Goal: Information Seeking & Learning: Learn about a topic

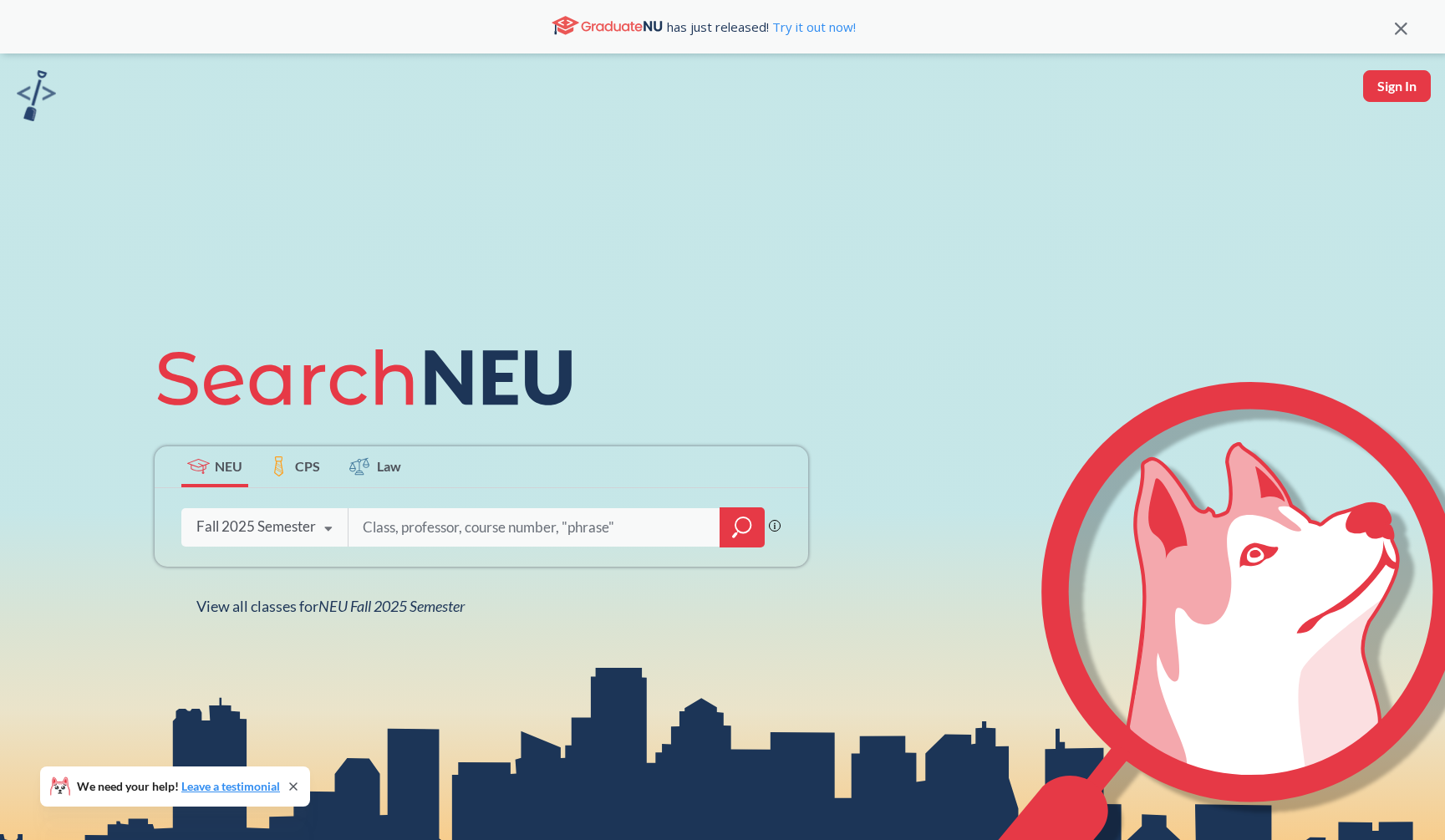
click at [729, 525] on div at bounding box center [741, 527] width 45 height 40
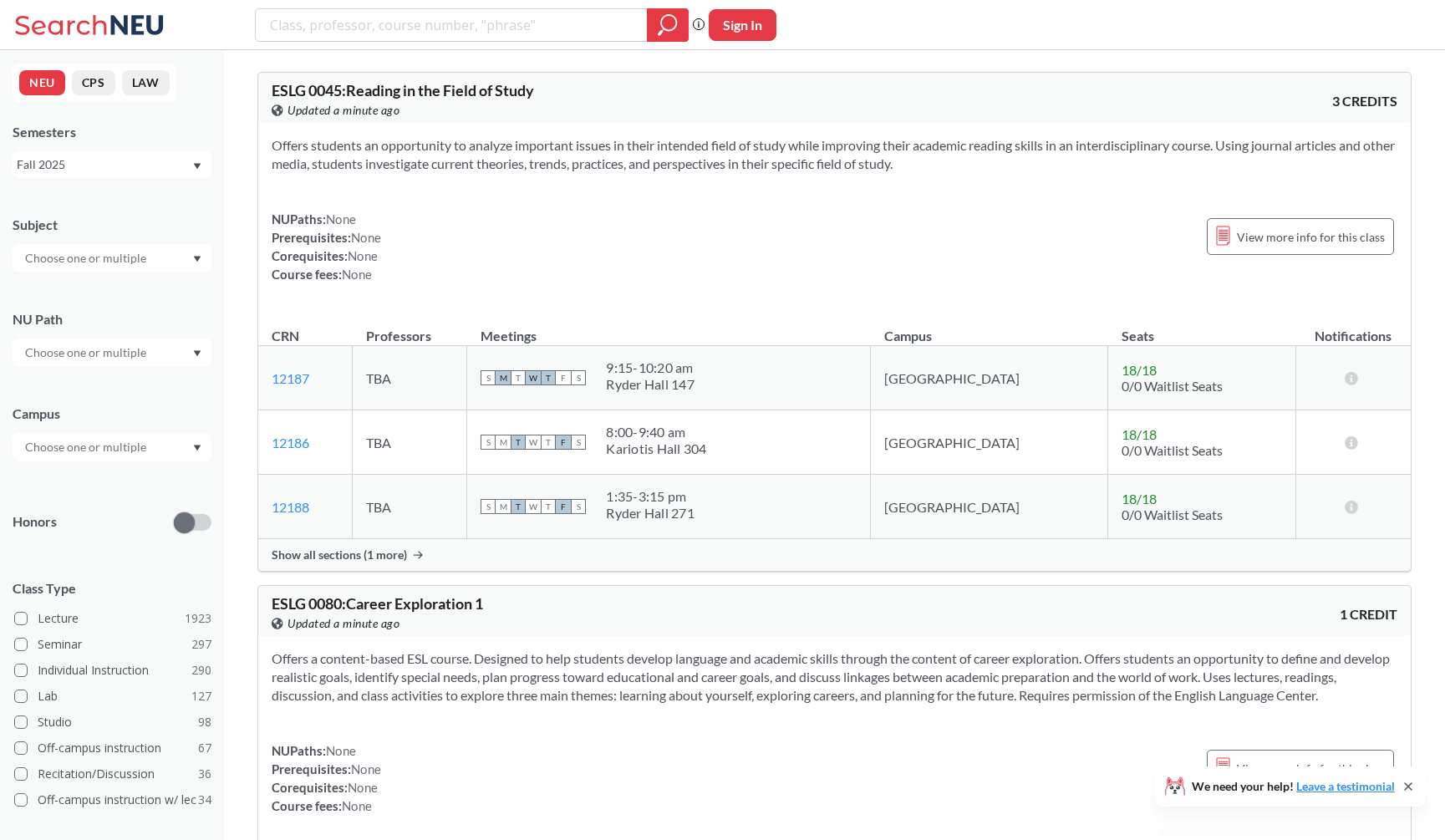
click at [168, 253] on div at bounding box center [112, 258] width 199 height 29
click at [146, 322] on div "MATH ( 68 )" at bounding box center [116, 320] width 189 height 18
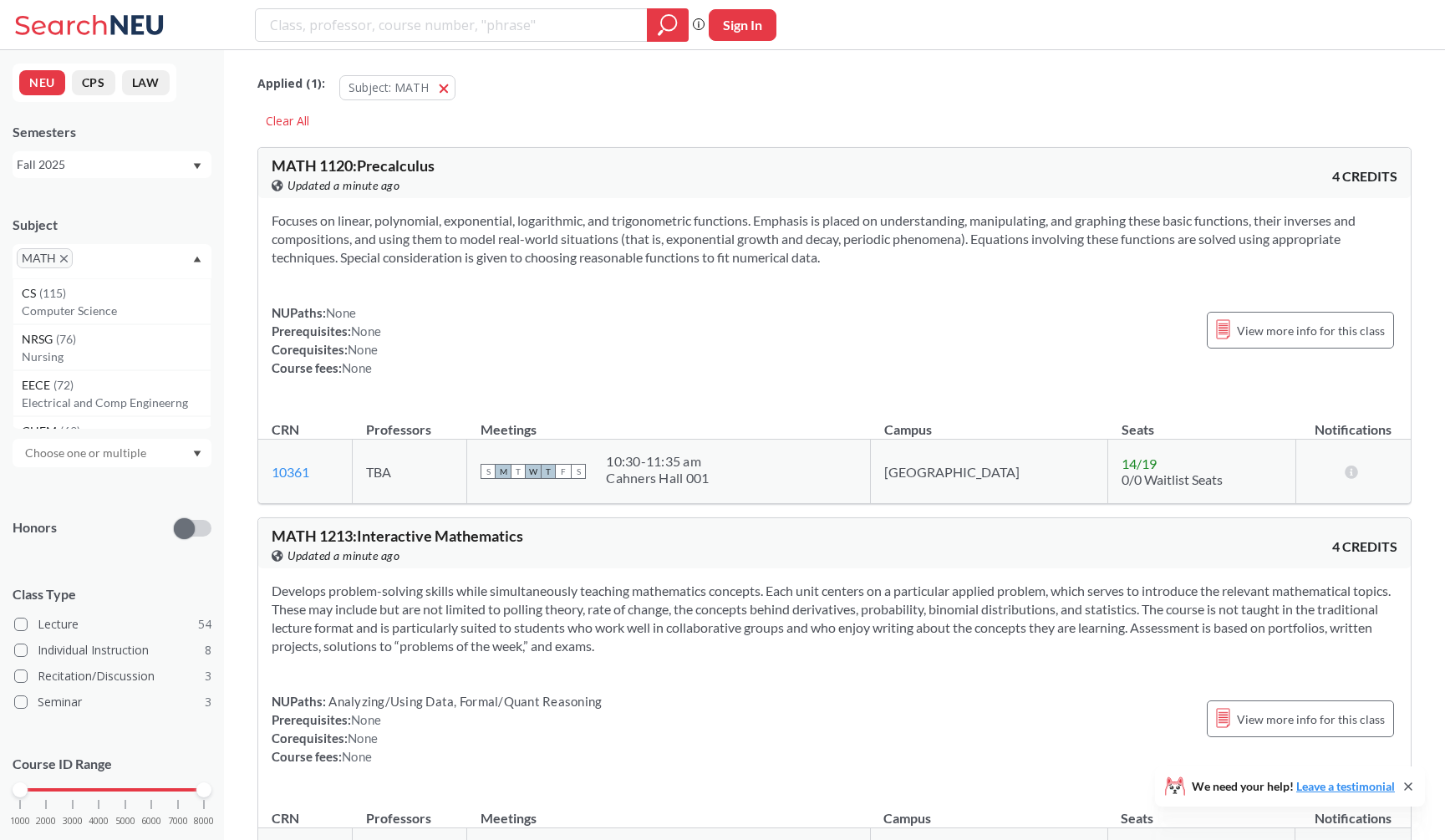
click at [415, 188] on div "View this course on Banner. Updated a minute ago" at bounding box center [553, 186] width 563 height 18
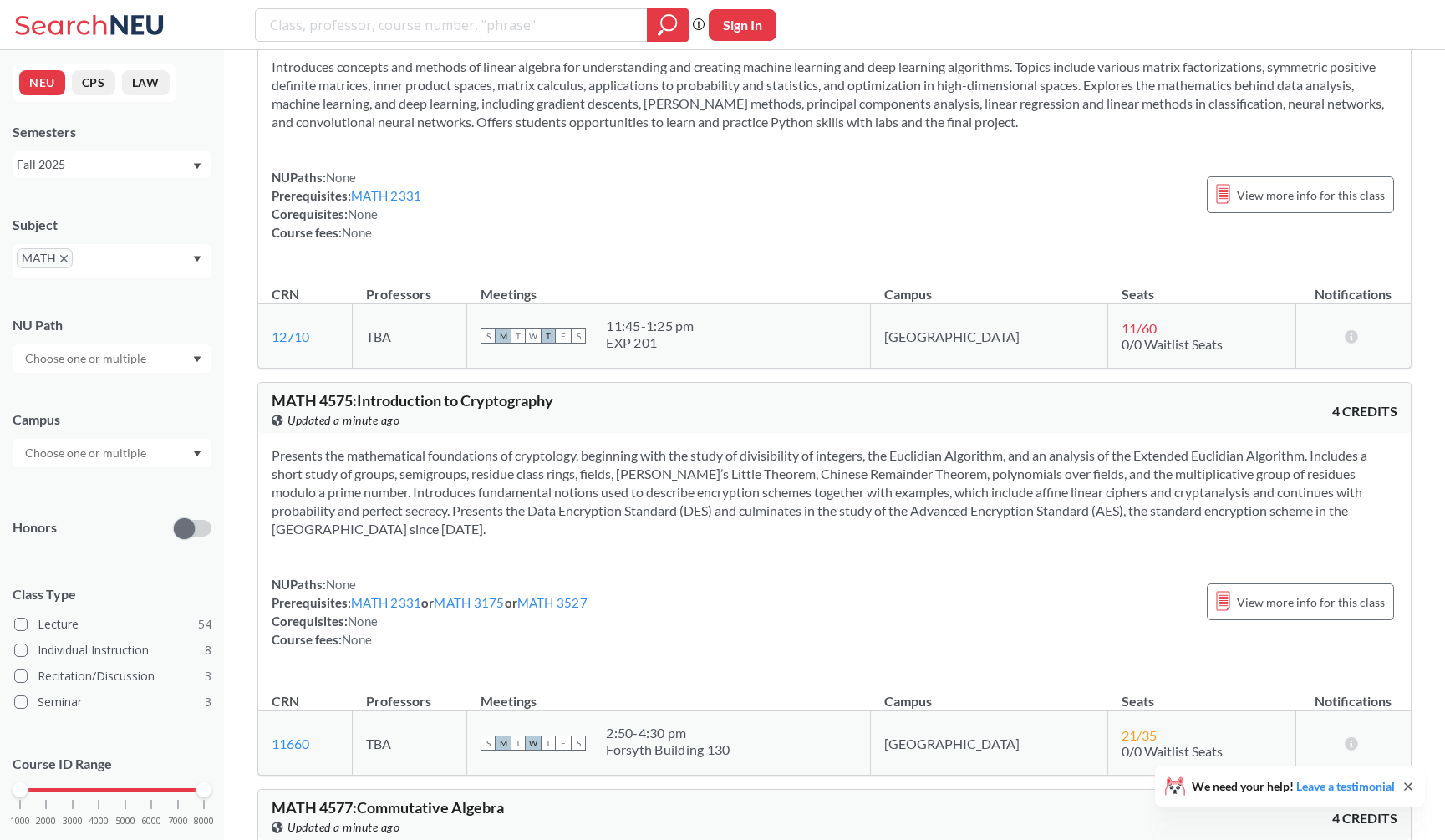
scroll to position [13780, 0]
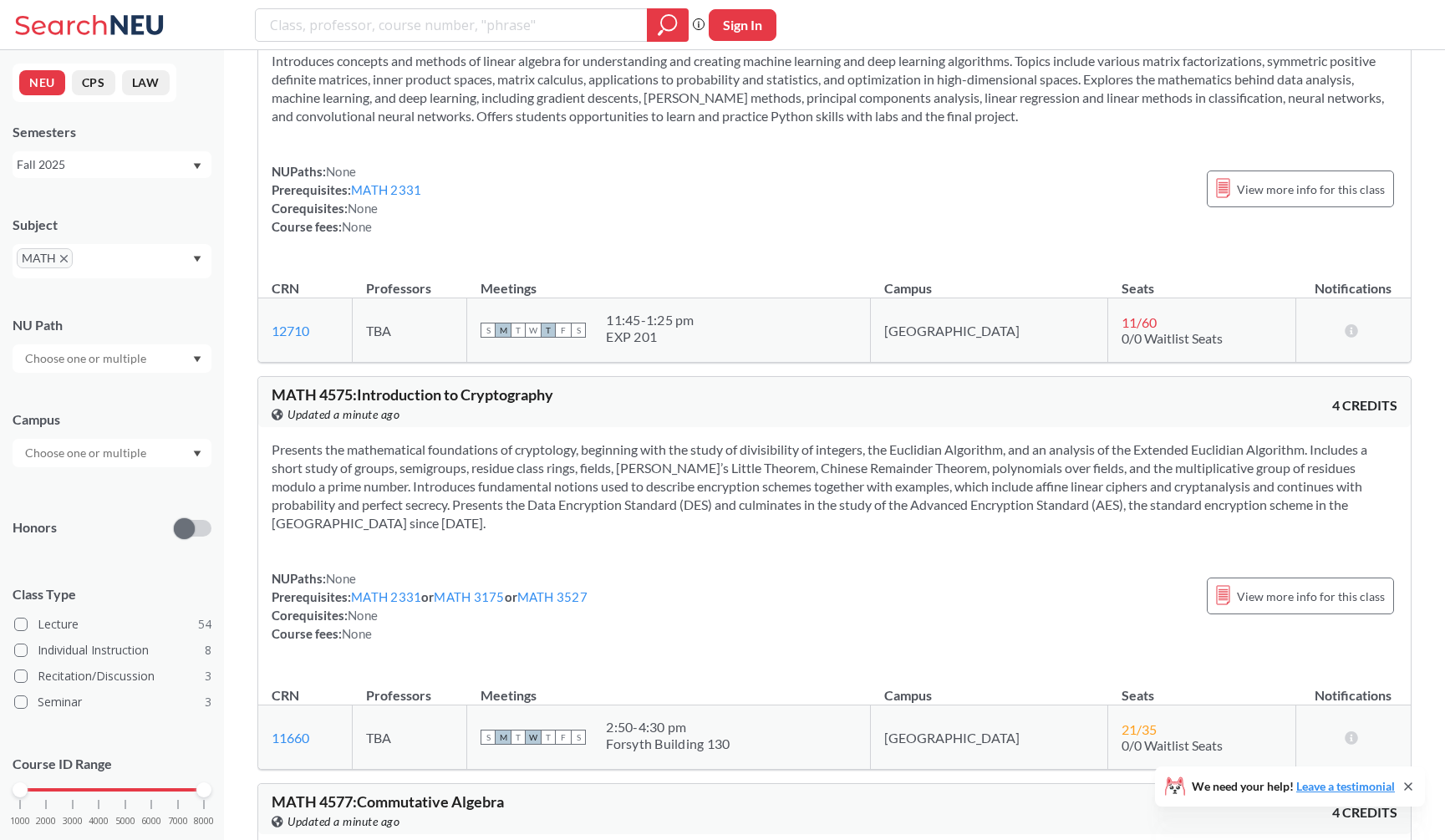
click at [409, 126] on section "Introduces concepts and methods of linear algebra for understanding and creatin…" at bounding box center [835, 89] width 1126 height 74
click at [404, 126] on section "Introduces concepts and methods of linear algebra for understanding and creatin…" at bounding box center [835, 89] width 1126 height 74
click at [395, 116] on section "Introduces concepts and methods of linear algebra for understanding and creatin…" at bounding box center [835, 89] width 1126 height 74
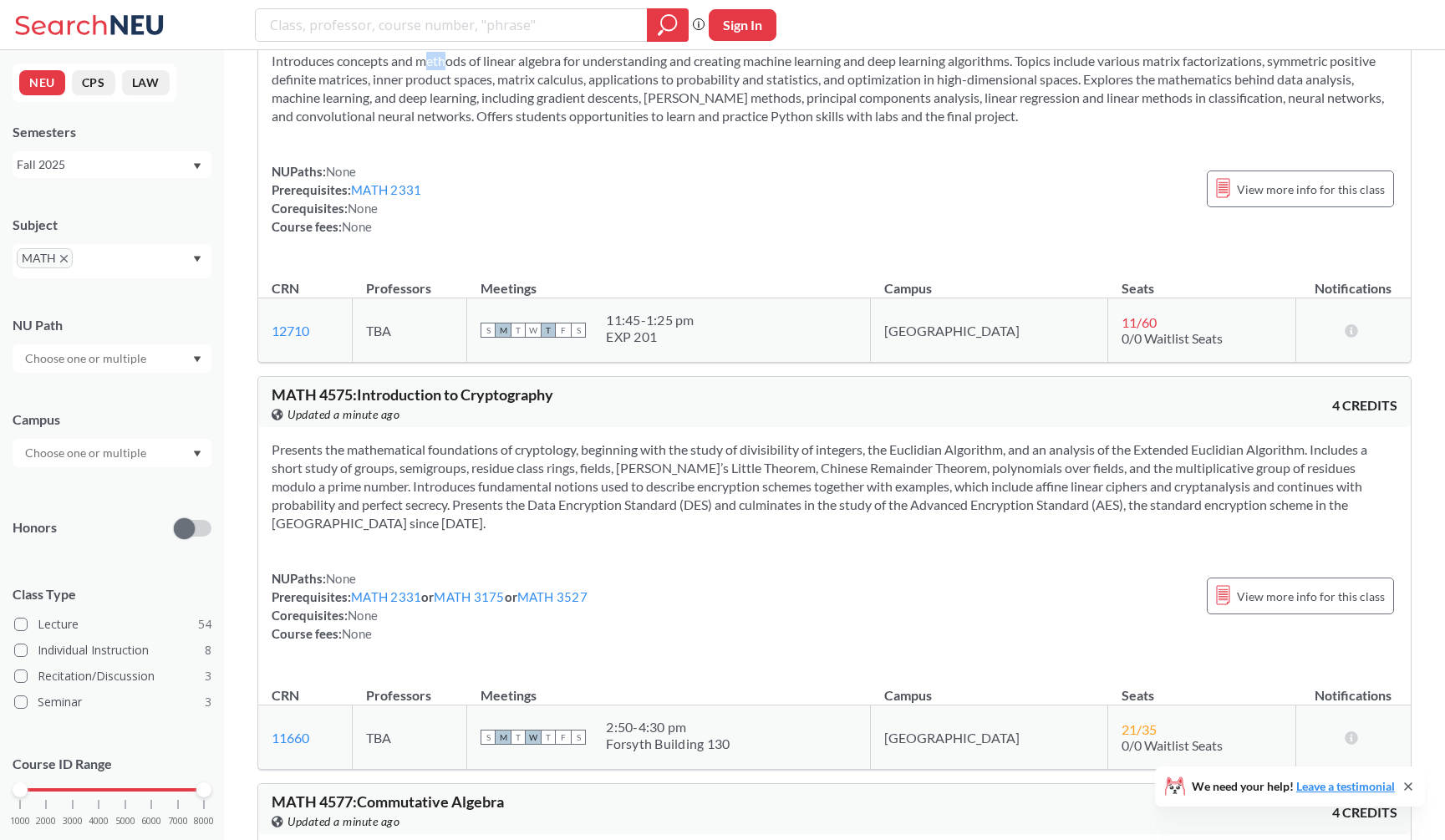
click at [395, 116] on section "Introduces concepts and methods of linear algebra for understanding and creatin…" at bounding box center [835, 89] width 1126 height 74
click at [396, 118] on section "Introduces concepts and methods of linear algebra for understanding and creatin…" at bounding box center [835, 89] width 1126 height 74
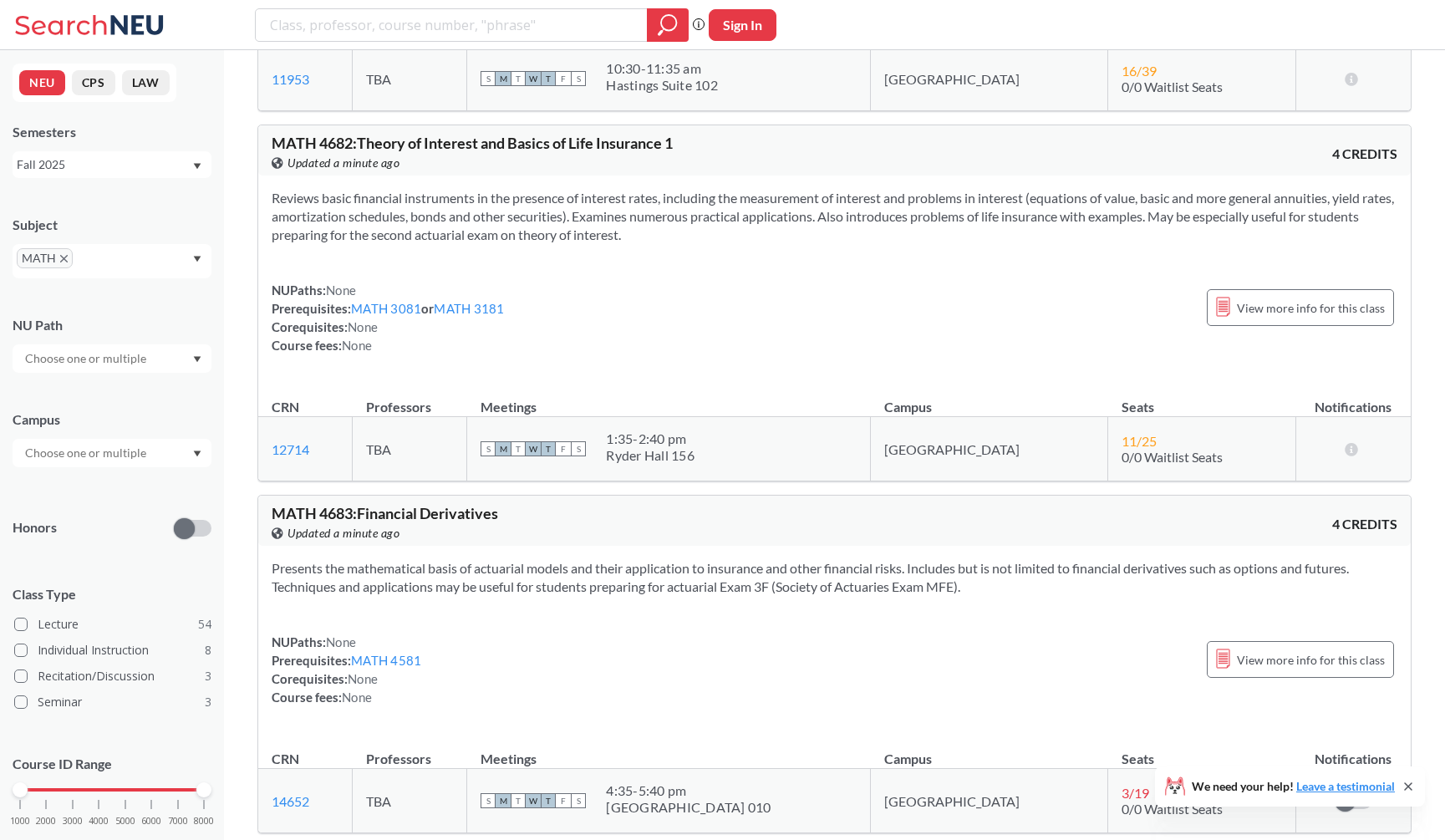
scroll to position [16142, 0]
